Goal: Task Accomplishment & Management: Use online tool/utility

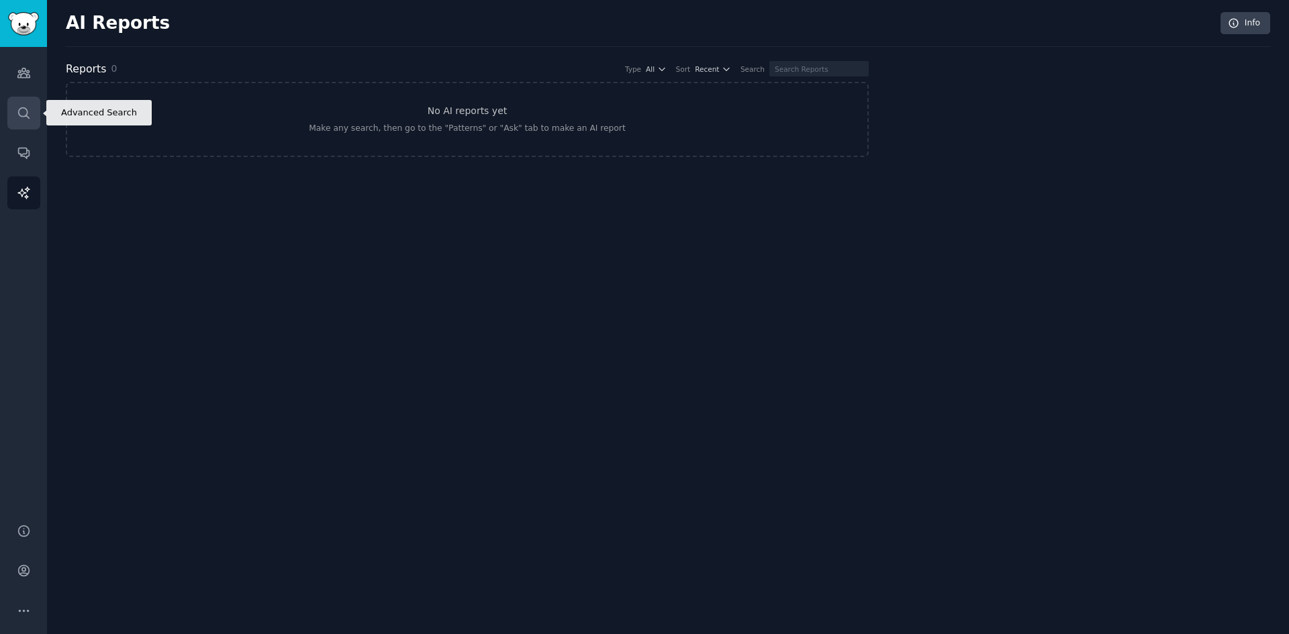
click at [27, 103] on link "Search" at bounding box center [23, 113] width 33 height 33
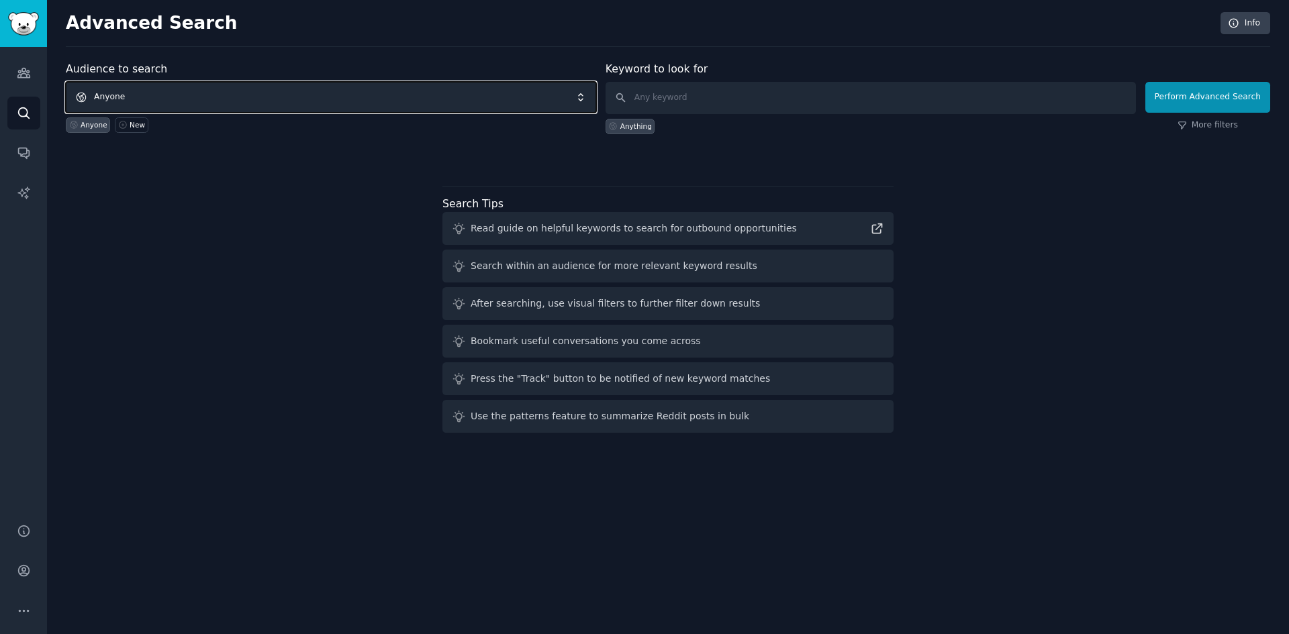
click at [268, 95] on span "Anyone" at bounding box center [331, 97] width 530 height 31
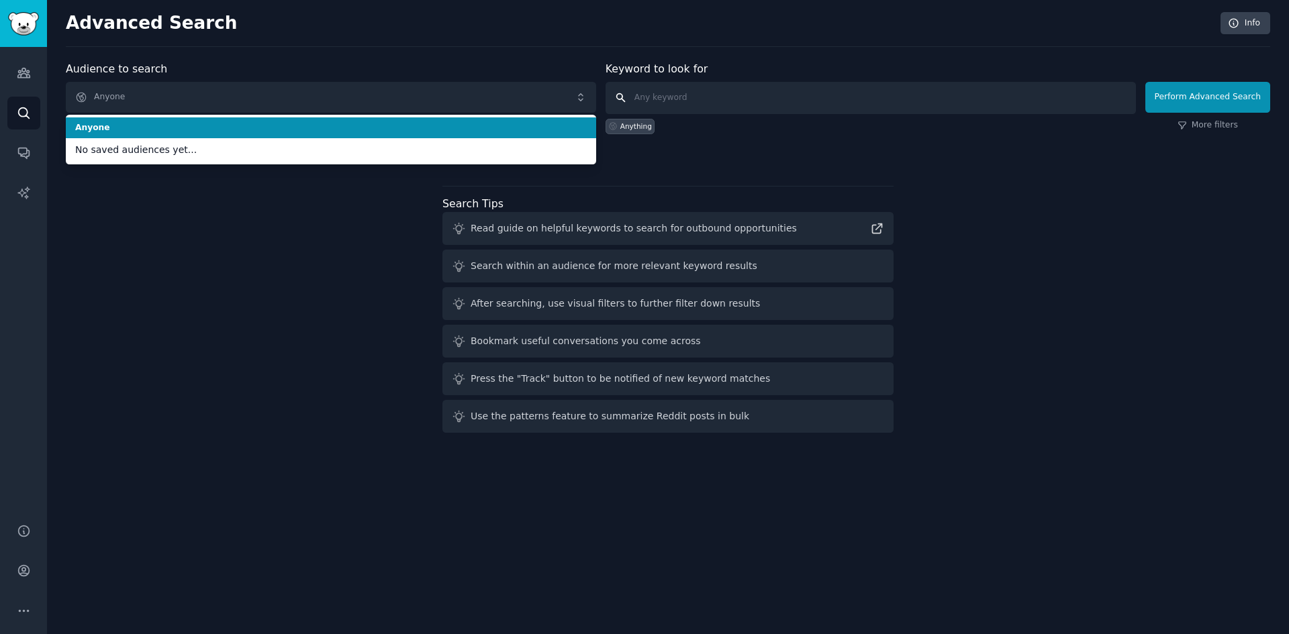
click at [707, 98] on input "text" at bounding box center [870, 98] width 530 height 32
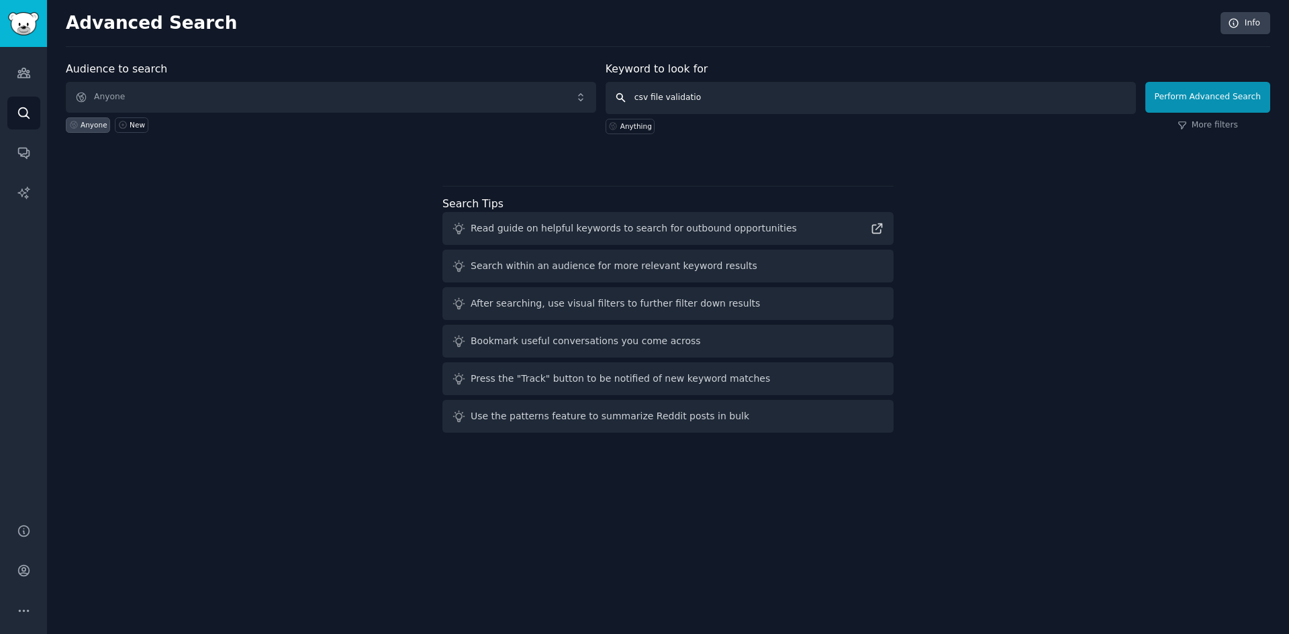
type input "csv file validation"
click button "Perform Advanced Search" at bounding box center [1207, 97] width 125 height 31
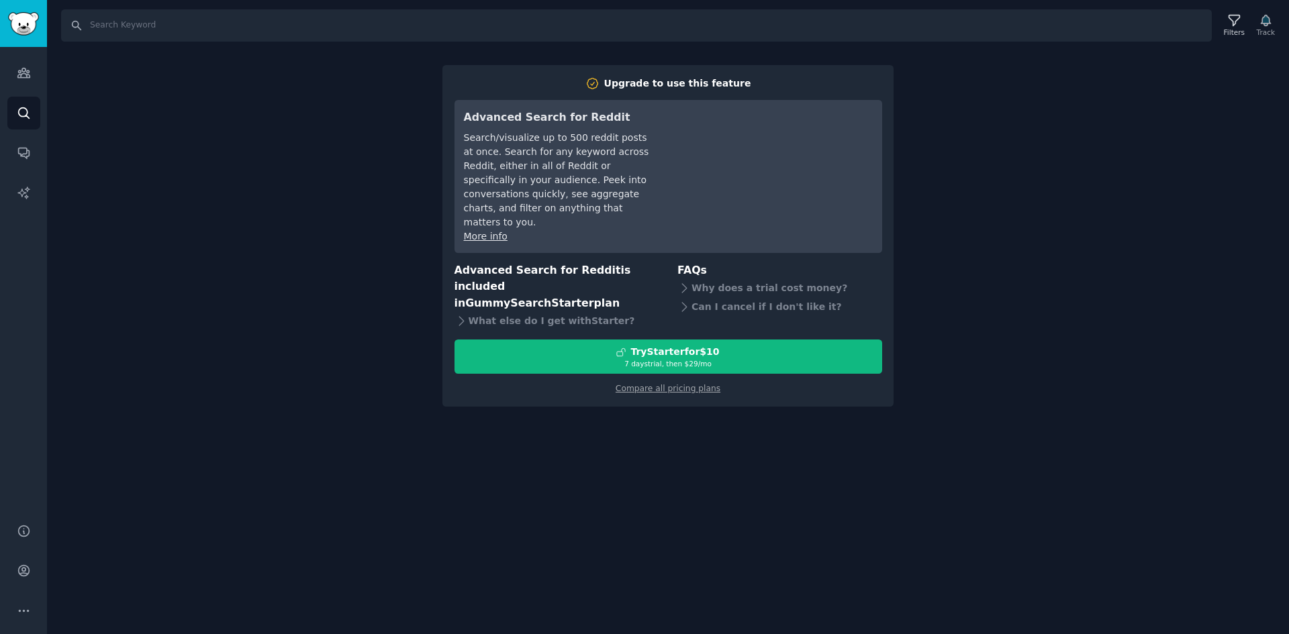
click at [326, 150] on div "Search Filters Track Upgrade to use this feature Advanced Search for Reddit Sea…" at bounding box center [668, 317] width 1242 height 634
click at [31, 124] on link "Search" at bounding box center [23, 113] width 33 height 33
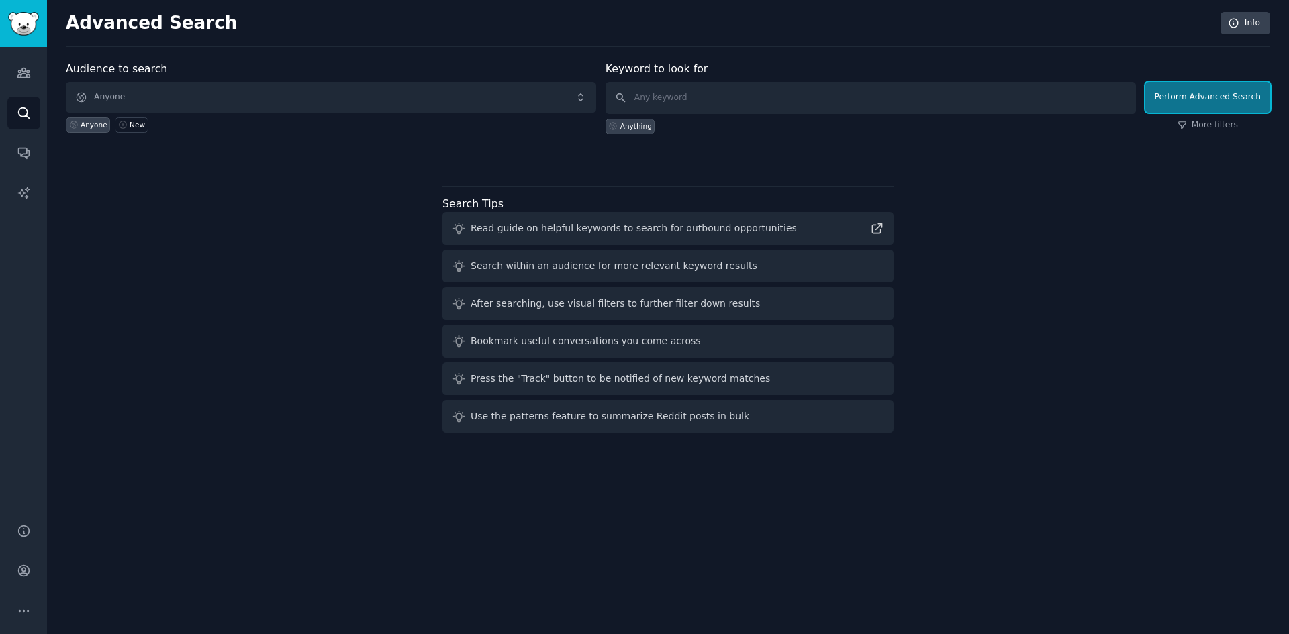
click at [1173, 103] on button "Perform Advanced Search" at bounding box center [1207, 97] width 125 height 31
click at [705, 99] on input "text" at bounding box center [870, 98] width 530 height 32
click at [630, 130] on div "Anything" at bounding box center [636, 125] width 32 height 9
click at [1226, 125] on link "More filters" at bounding box center [1207, 125] width 60 height 12
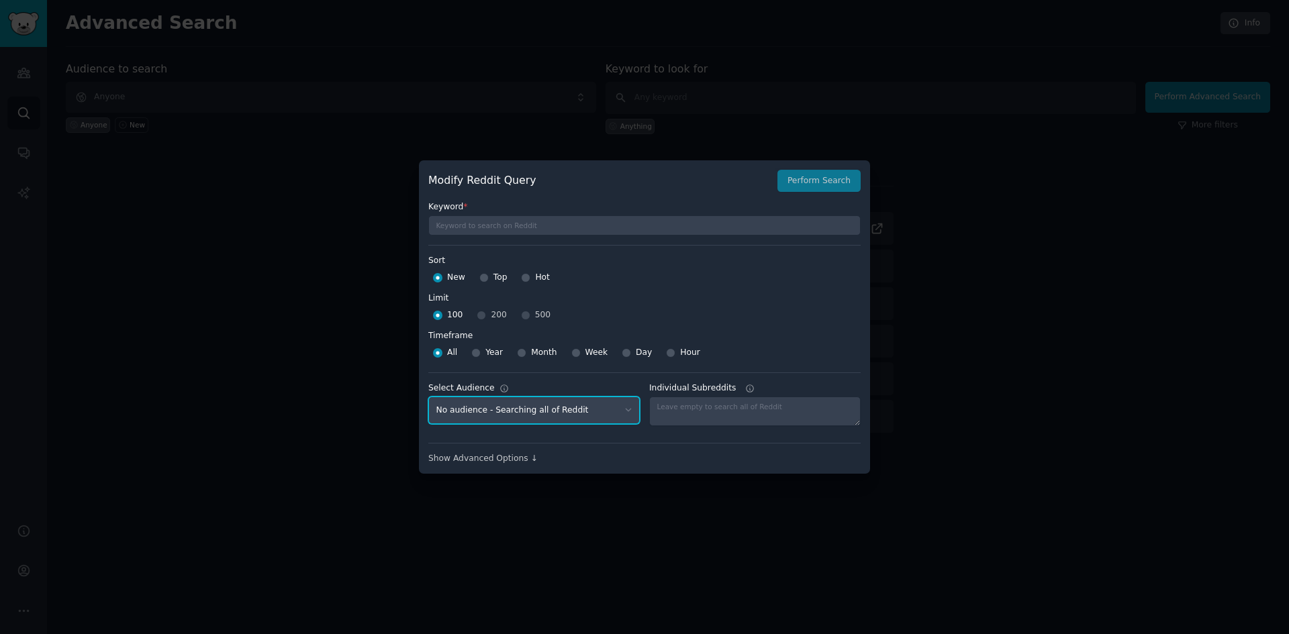
click at [477, 408] on select "No audience - Searching all of Reddit" at bounding box center [533, 411] width 211 height 28
click at [483, 465] on div "Modify Reddit Query Perform Search Keyword * Sort Sort New Top Hot Limit Limit …" at bounding box center [644, 317] width 451 height 314
click at [483, 460] on div "Show Advanced Options ↓" at bounding box center [644, 459] width 432 height 12
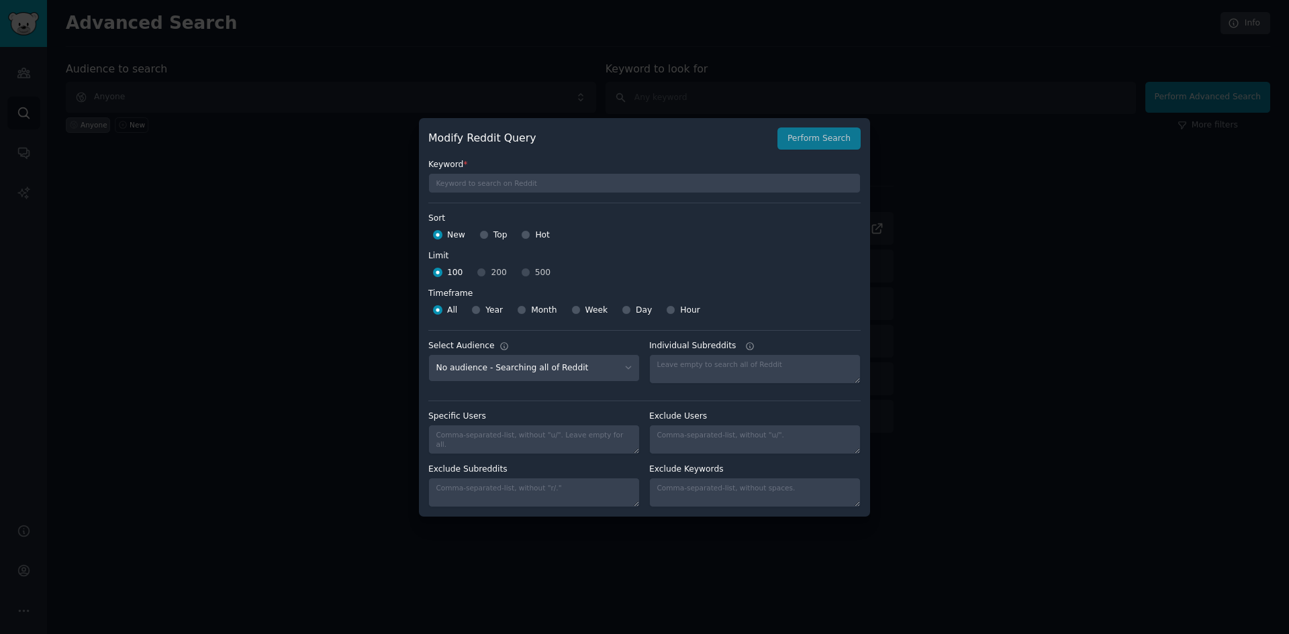
click at [899, 107] on div at bounding box center [644, 317] width 1289 height 634
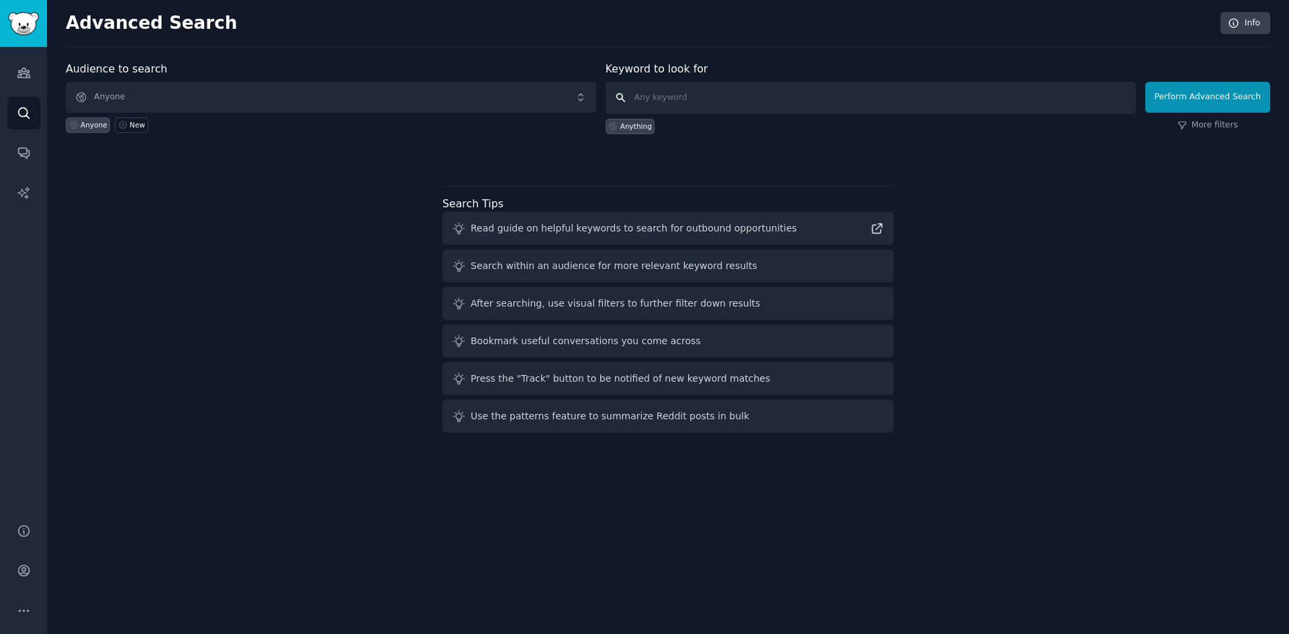
click at [689, 101] on input "text" at bounding box center [870, 98] width 530 height 32
type input "zzx"
click at [1205, 98] on button "Perform Advanced Search" at bounding box center [1207, 97] width 125 height 31
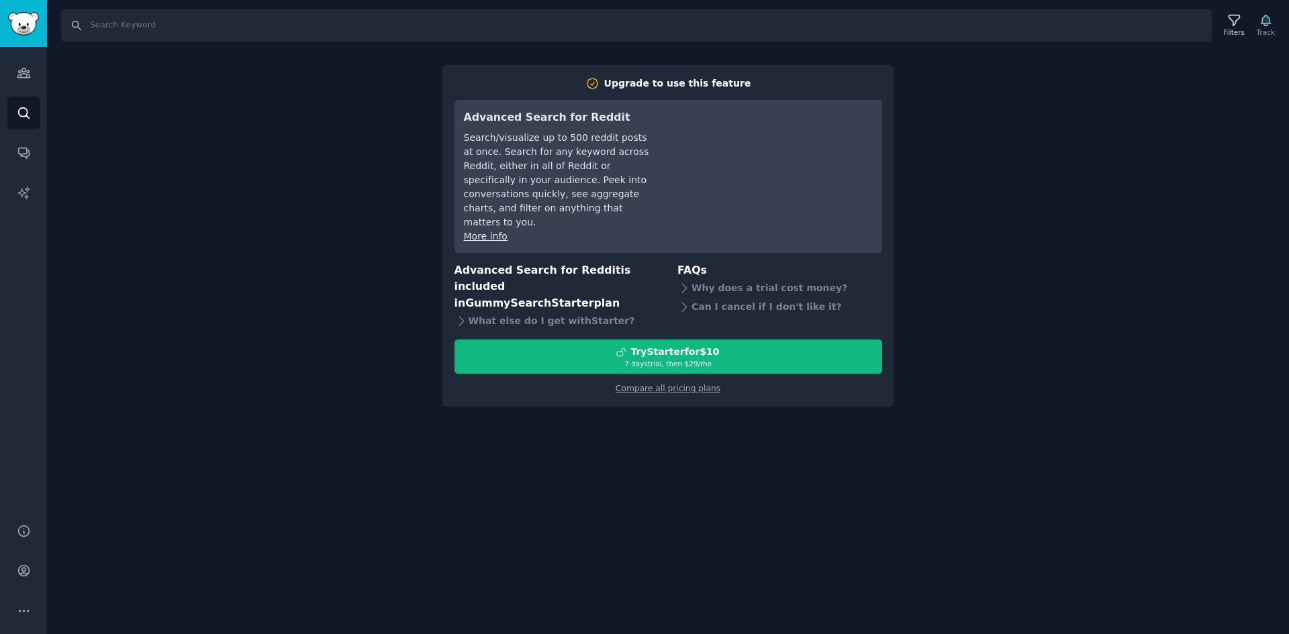
click at [293, 348] on div "Search Filters Track Upgrade to use this feature Advanced Search for Reddit Sea…" at bounding box center [668, 317] width 1242 height 634
click at [302, 326] on div "Search Filters Track Upgrade to use this feature Advanced Search for Reddit Sea…" at bounding box center [668, 317] width 1242 height 634
drag, startPoint x: 215, startPoint y: 185, endPoint x: 184, endPoint y: 173, distance: 33.2
click at [214, 185] on div "Search Filters Track Upgrade to use this feature Advanced Search for Reddit Sea…" at bounding box center [668, 317] width 1242 height 634
click at [20, 107] on icon "Sidebar" at bounding box center [24, 113] width 14 height 14
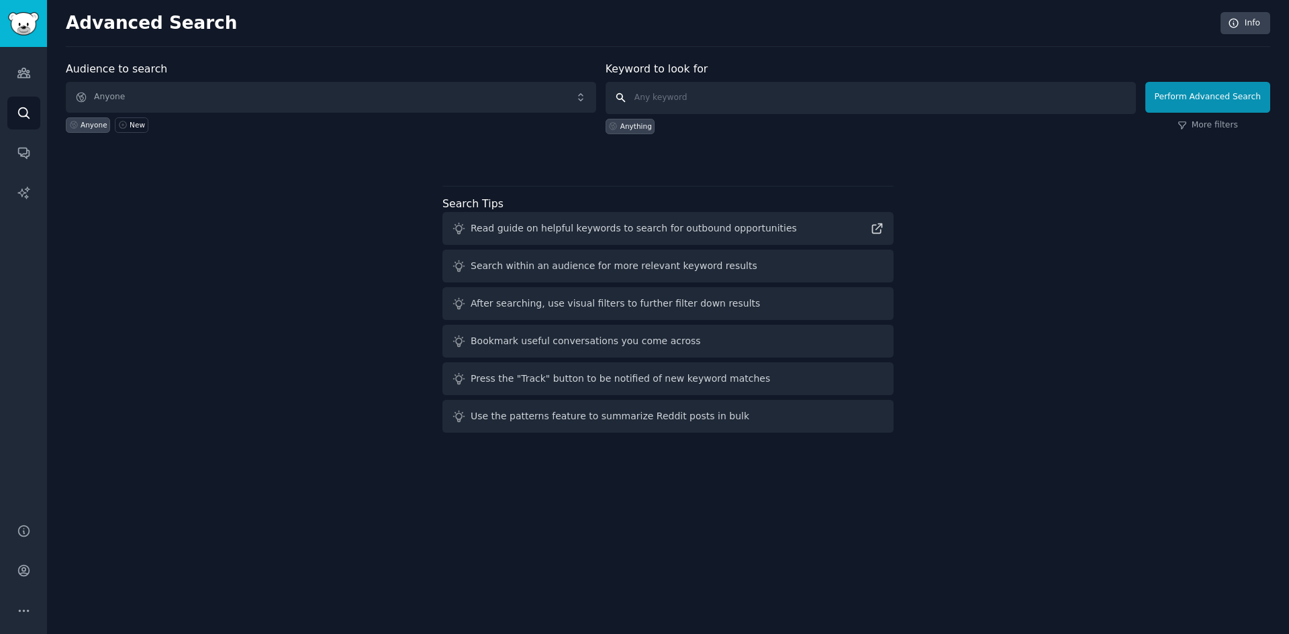
click at [983, 107] on input "text" at bounding box center [870, 98] width 530 height 32
type input "csv file validation"
click button "Perform Advanced Search" at bounding box center [1207, 97] width 125 height 31
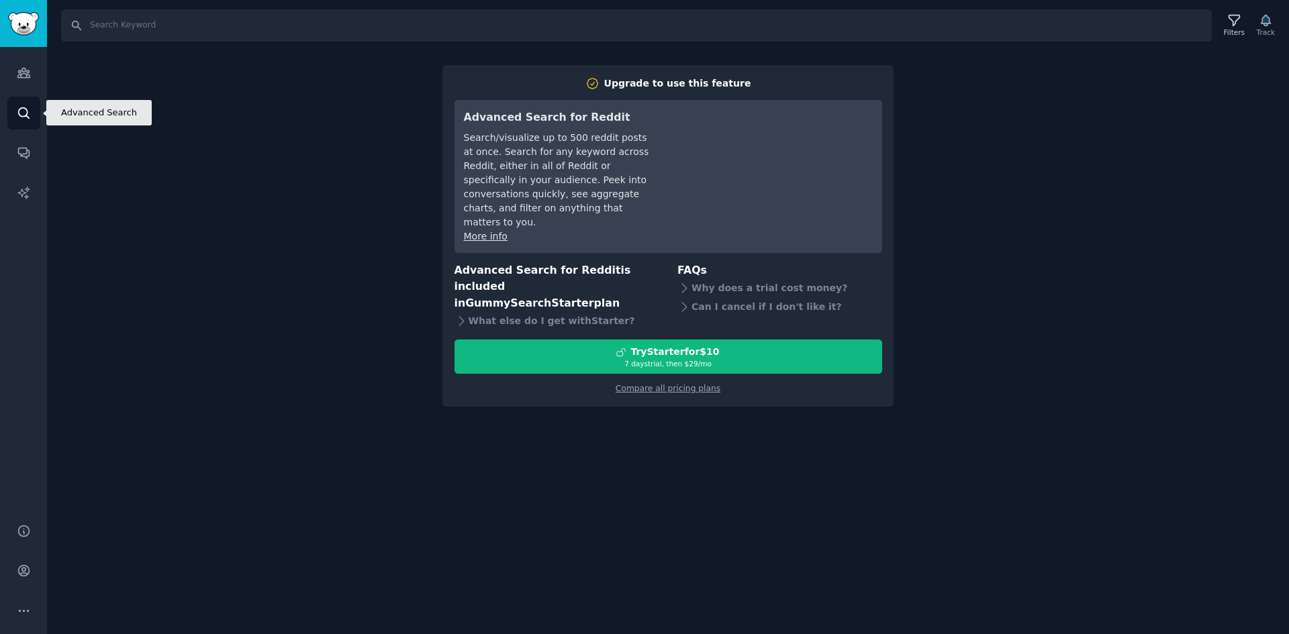
click at [24, 115] on icon "Sidebar" at bounding box center [24, 113] width 14 height 14
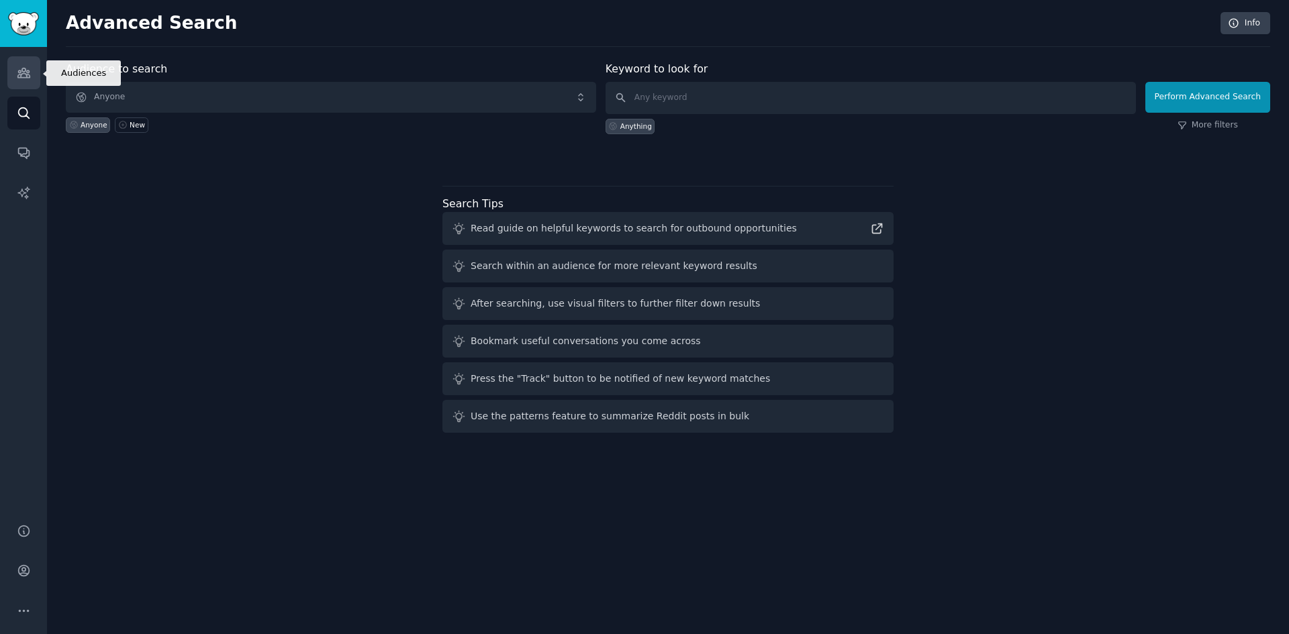
click at [15, 74] on link "Audiences" at bounding box center [23, 72] width 33 height 33
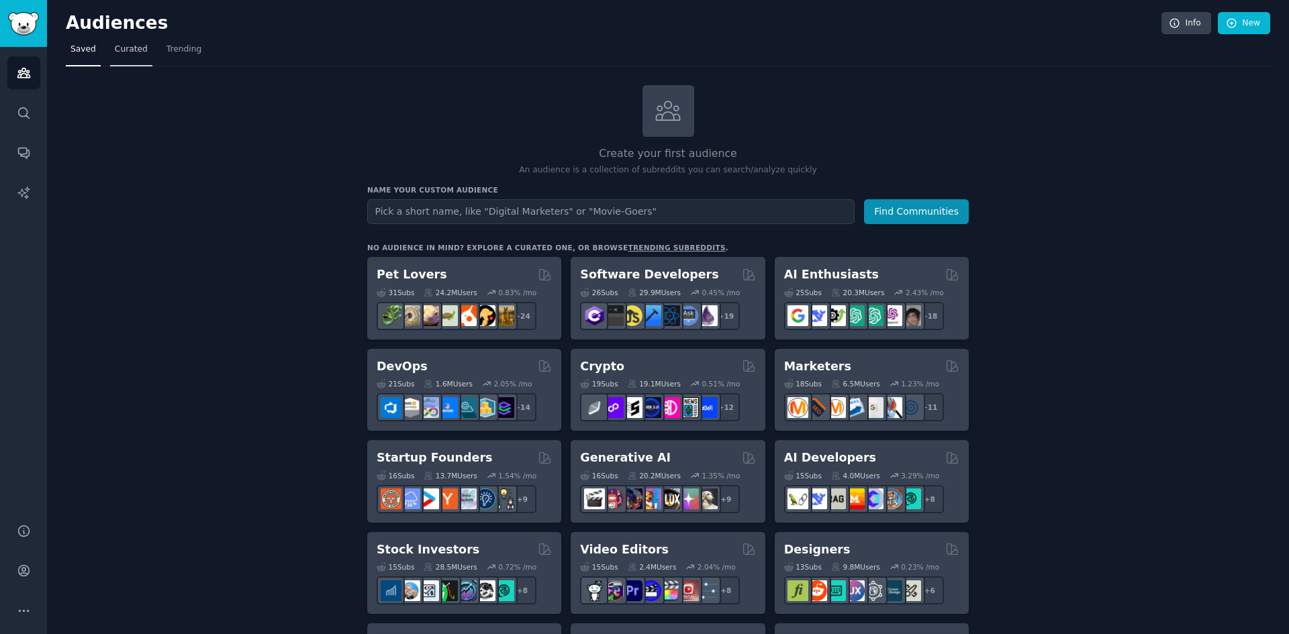
click at [124, 44] on span "Curated" at bounding box center [131, 50] width 33 height 12
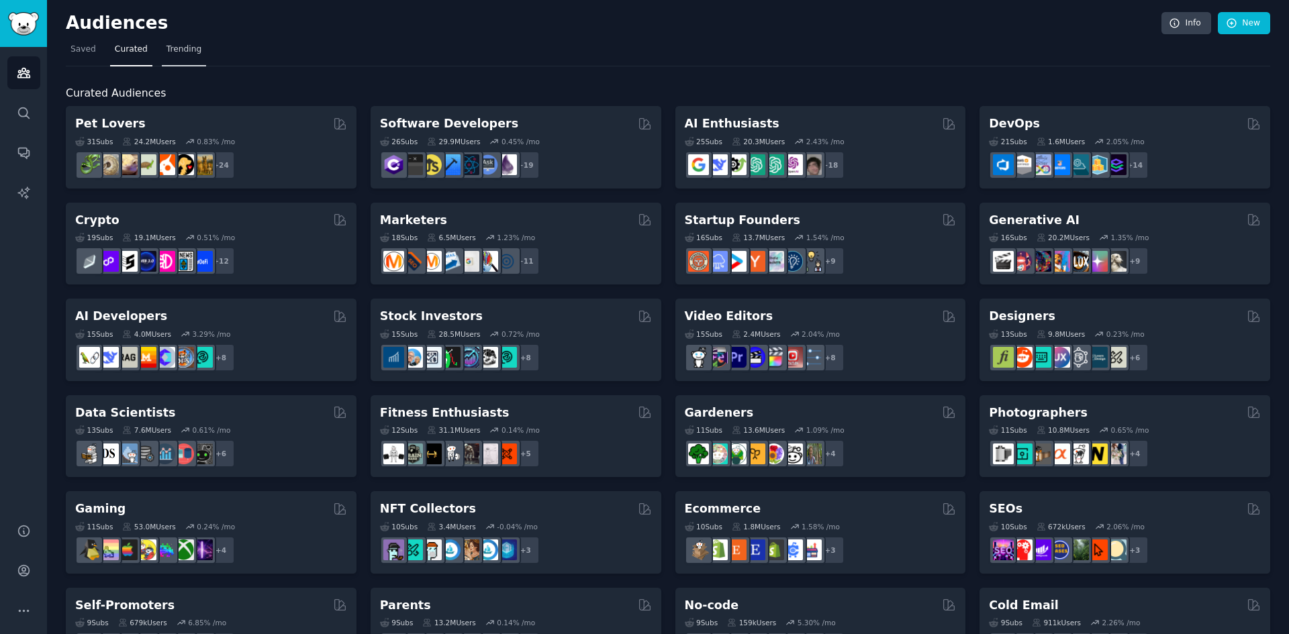
click at [177, 48] on span "Trending" at bounding box center [183, 50] width 35 height 12
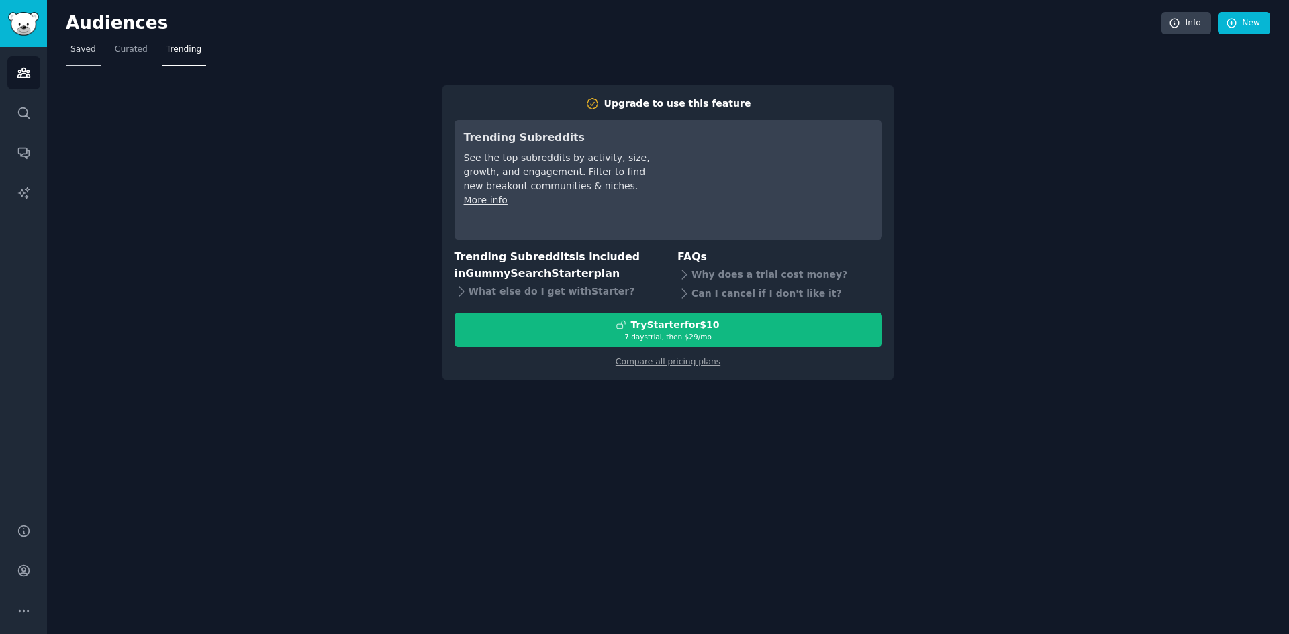
click at [82, 56] on link "Saved" at bounding box center [83, 53] width 35 height 28
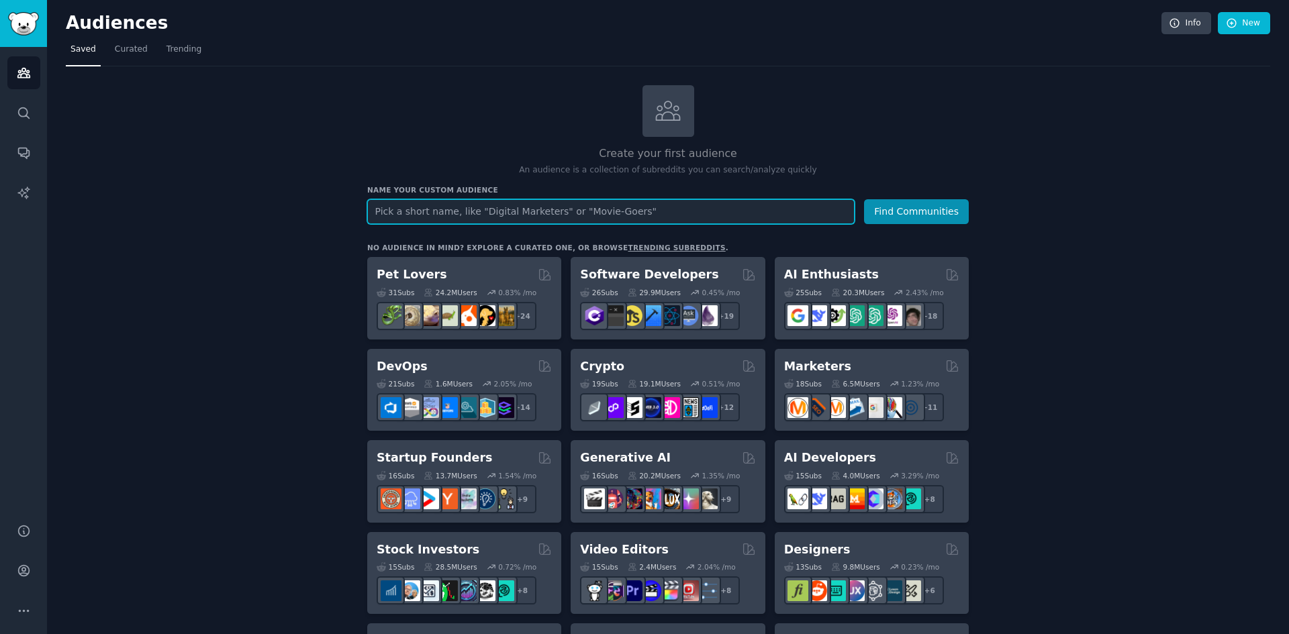
click at [469, 203] on input "text" at bounding box center [610, 211] width 487 height 25
type input "csv"
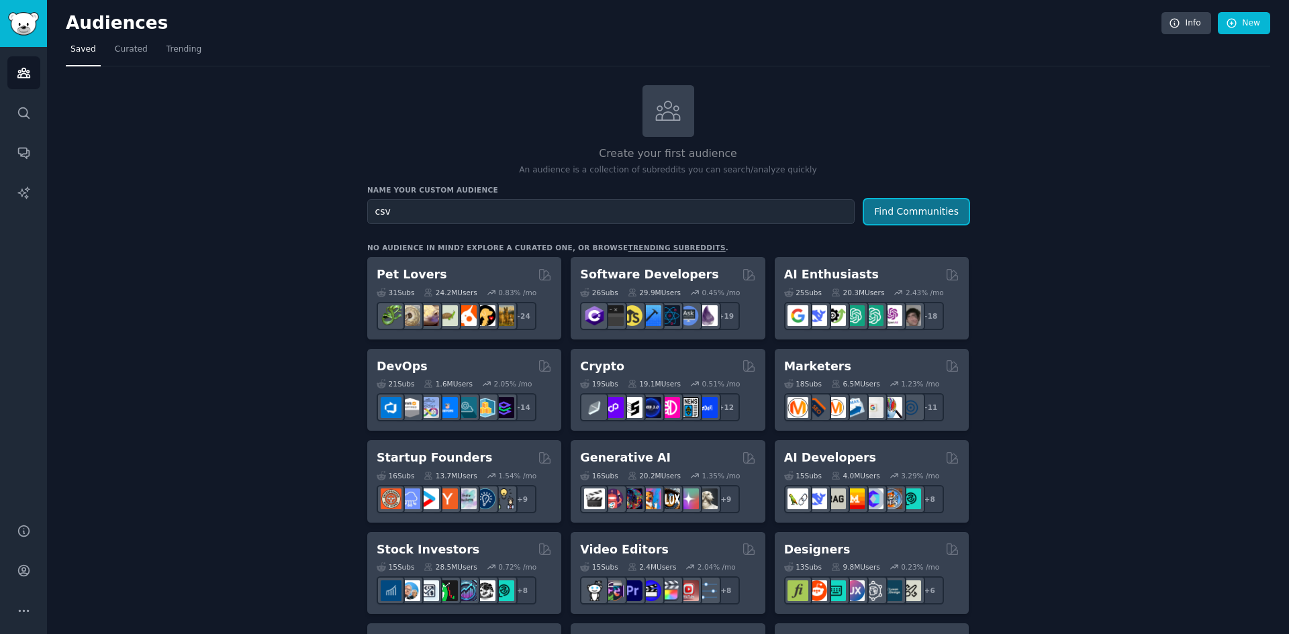
click at [882, 217] on button "Find Communities" at bounding box center [916, 211] width 105 height 25
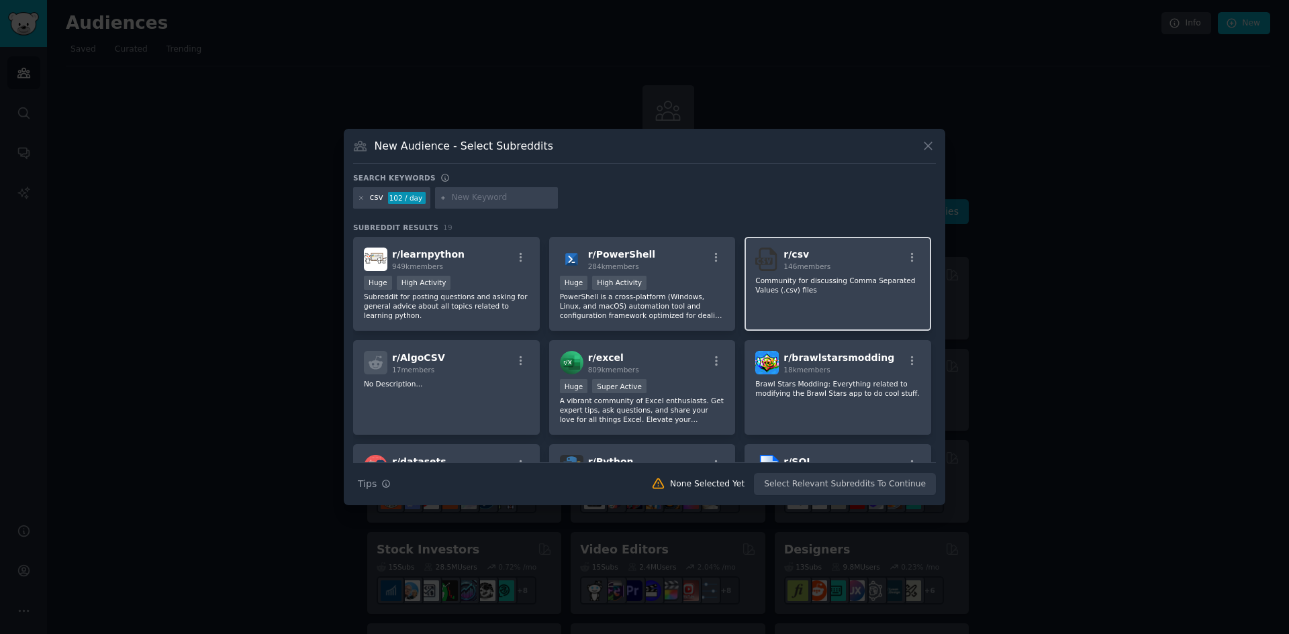
click at [826, 273] on div "r/ csv 146 members Community for discussing Comma Separated Values (.csv) files" at bounding box center [837, 284] width 187 height 95
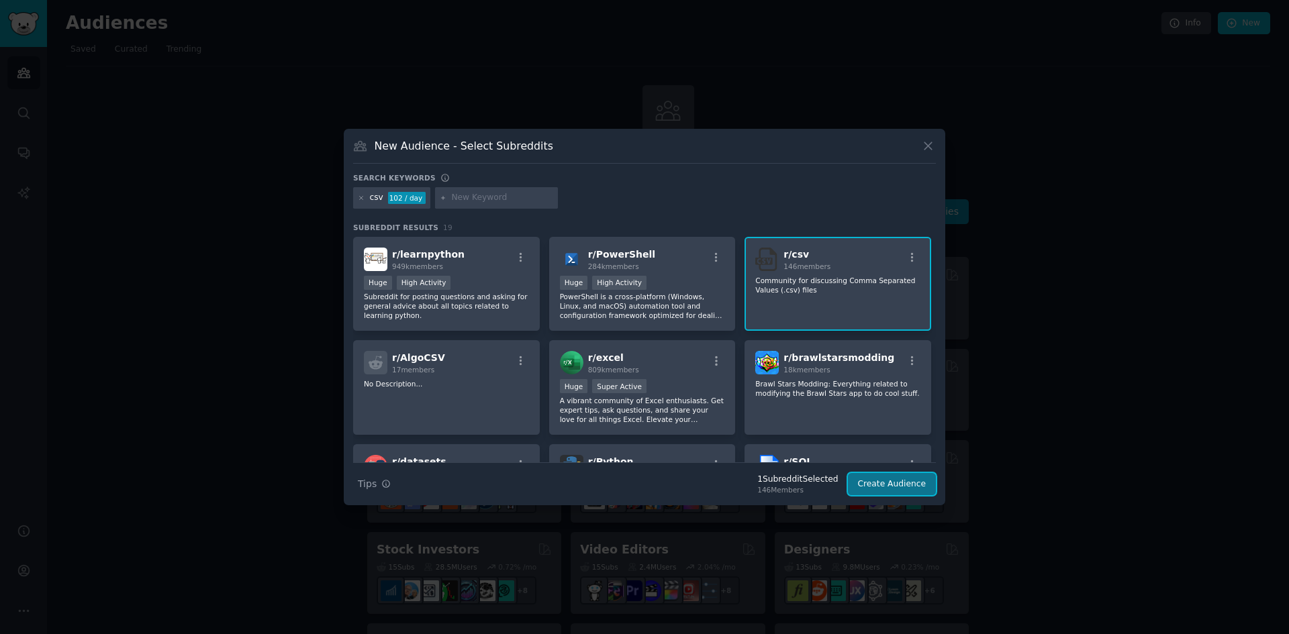
click at [870, 488] on button "Create Audience" at bounding box center [892, 484] width 89 height 23
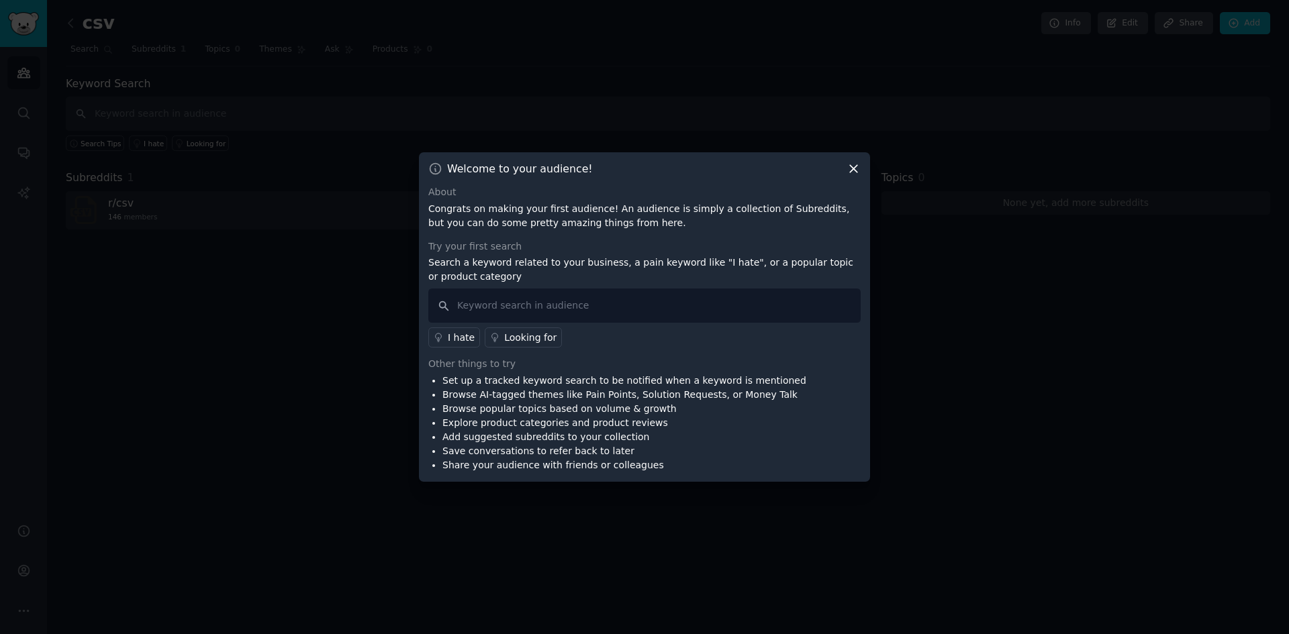
click at [848, 164] on icon at bounding box center [853, 169] width 14 height 14
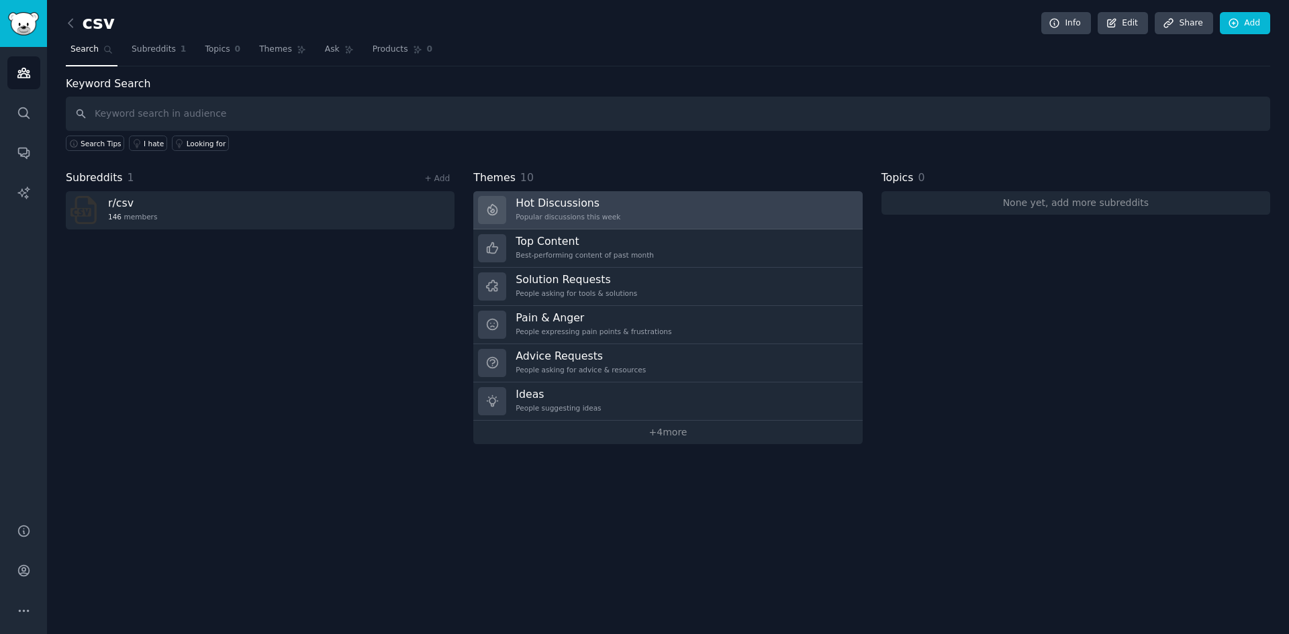
click at [540, 207] on h3 "Hot Discussions" at bounding box center [567, 203] width 105 height 14
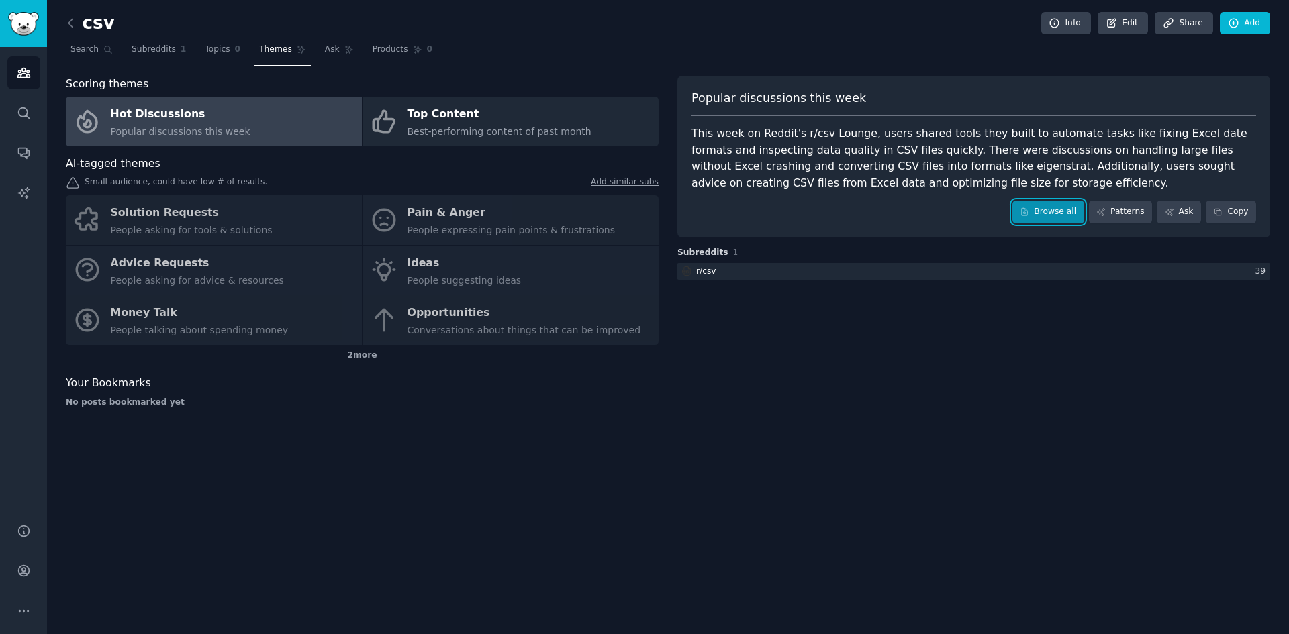
click at [1029, 211] on icon at bounding box center [1024, 211] width 9 height 9
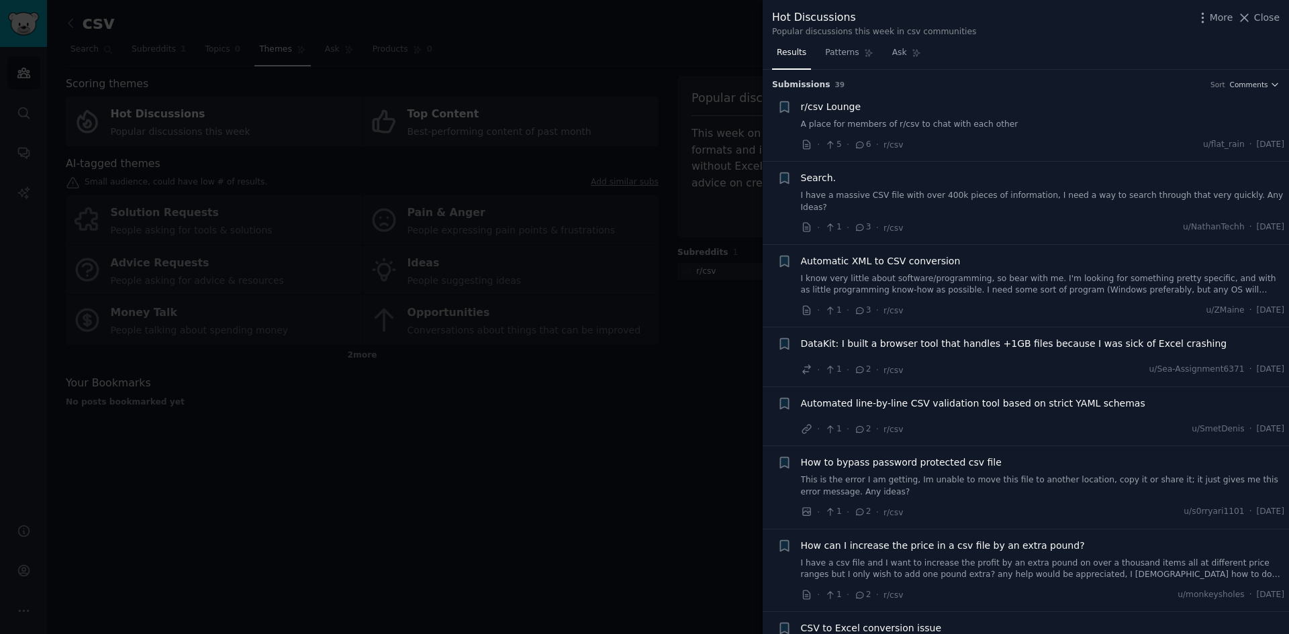
click at [837, 104] on span "r/csv Lounge" at bounding box center [831, 107] width 60 height 14
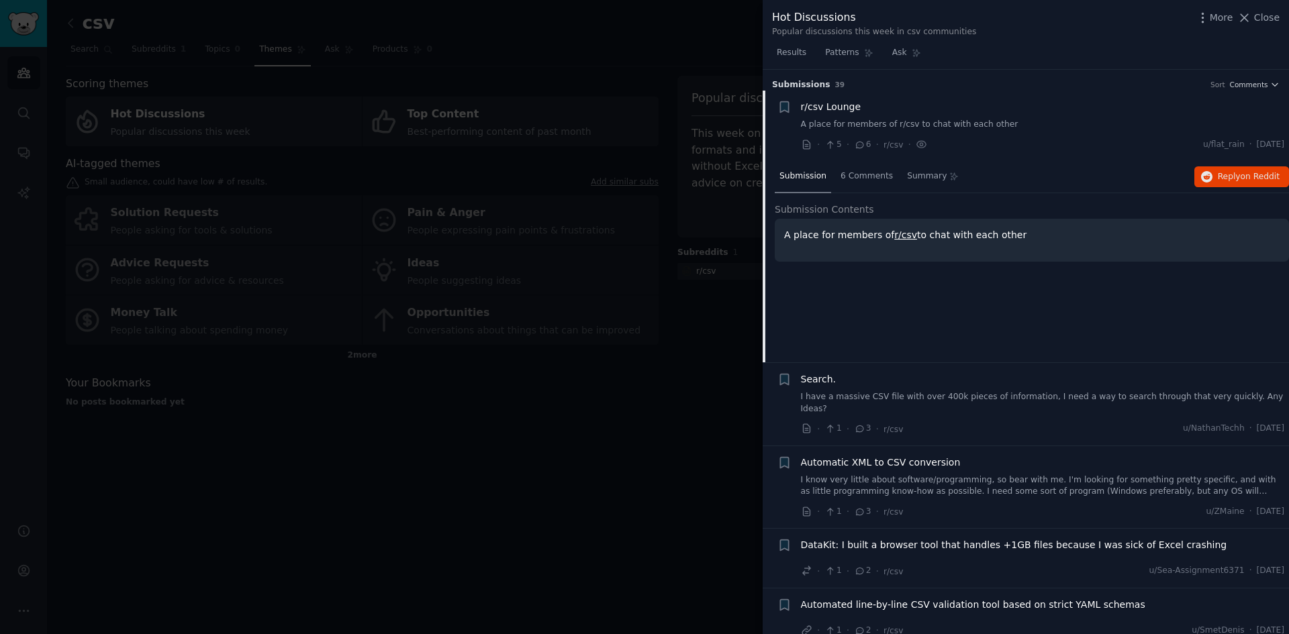
scroll to position [21, 0]
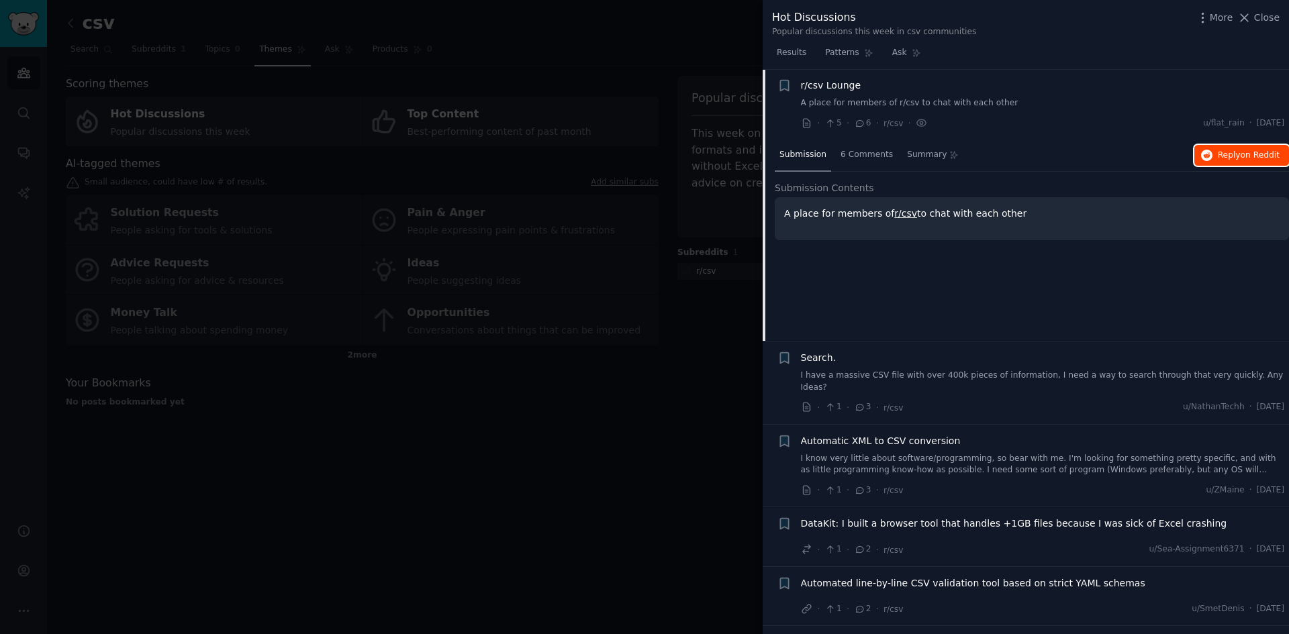
click at [1234, 156] on span "Reply on Reddit" at bounding box center [1249, 156] width 62 height 12
